Goal: Use online tool/utility

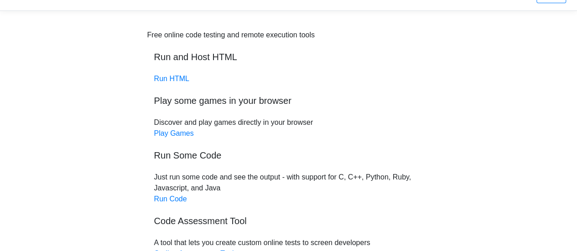
scroll to position [21, 0]
click at [169, 81] on link "Run HTML" at bounding box center [171, 79] width 35 height 8
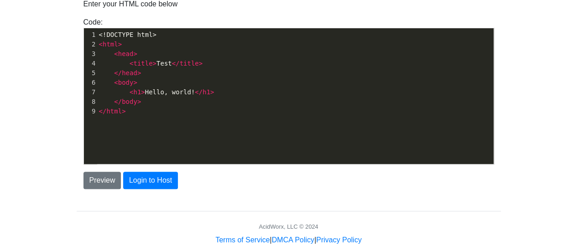
scroll to position [98, 0]
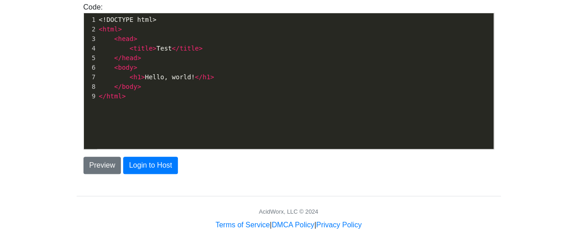
click at [129, 96] on pre "</ html >" at bounding box center [299, 97] width 404 height 10
click at [148, 93] on pre "</ html >" at bounding box center [299, 97] width 404 height 10
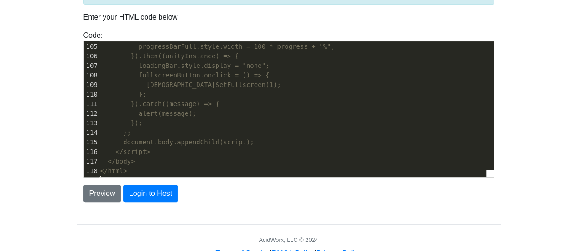
scroll to position [1007, 0]
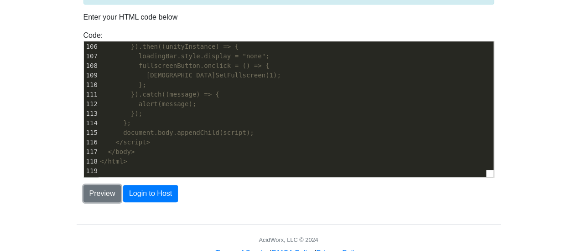
click at [100, 196] on button "Preview" at bounding box center [102, 193] width 38 height 17
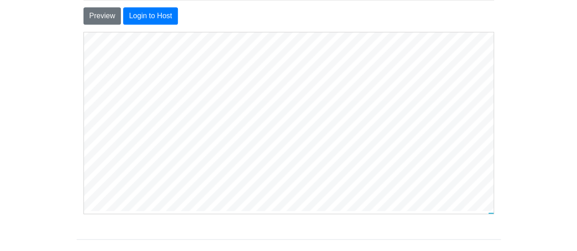
scroll to position [67, 0]
